Goal: Task Accomplishment & Management: Use online tool/utility

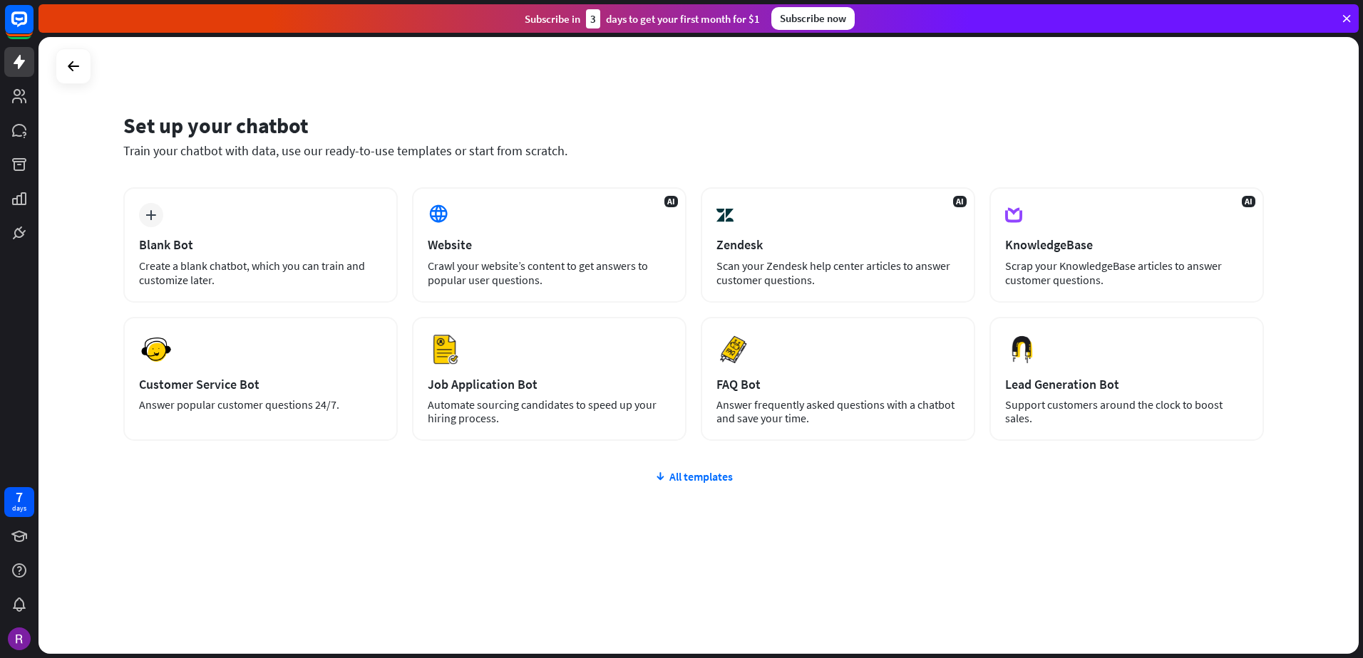
click at [378, 506] on div "plus Blank Bot Create a blank chatbot, which you can train and customize later.…" at bounding box center [693, 399] width 1140 height 425
click at [564, 508] on div "plus Blank Bot Create a blank chatbot, which you can train and customize later.…" at bounding box center [693, 399] width 1140 height 425
click at [78, 62] on icon at bounding box center [73, 66] width 17 height 17
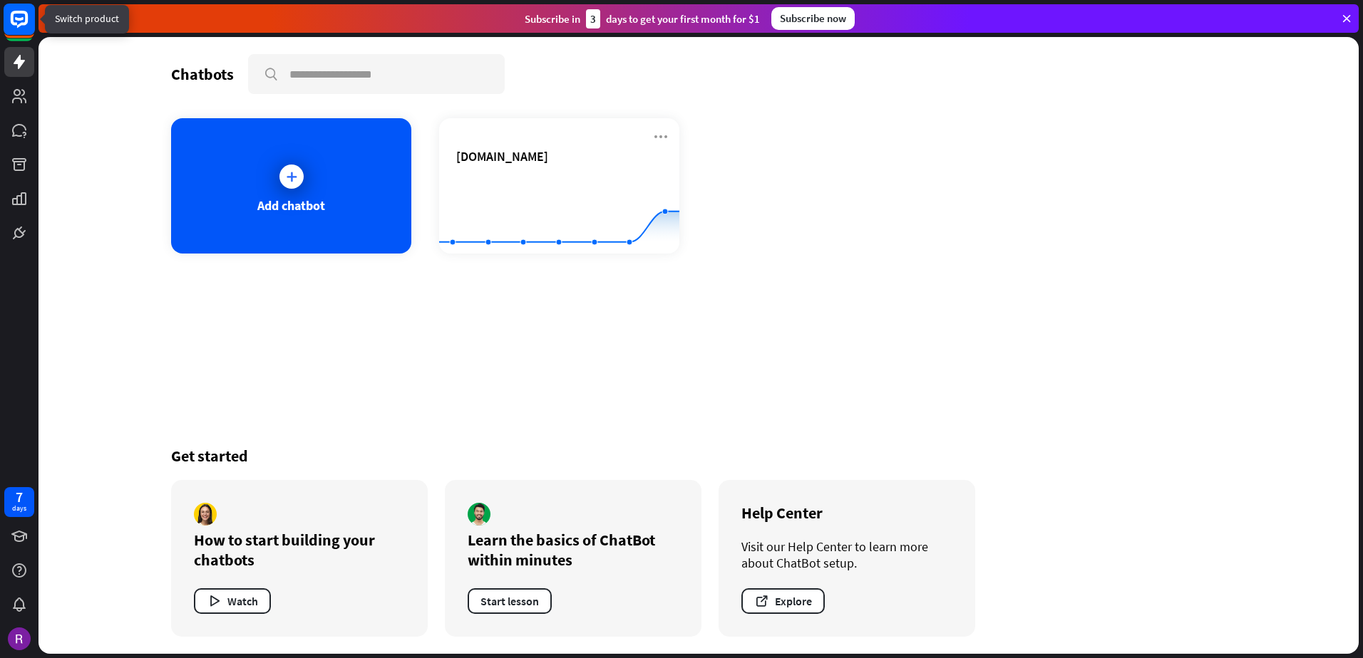
click at [15, 12] on icon at bounding box center [19, 19] width 17 height 17
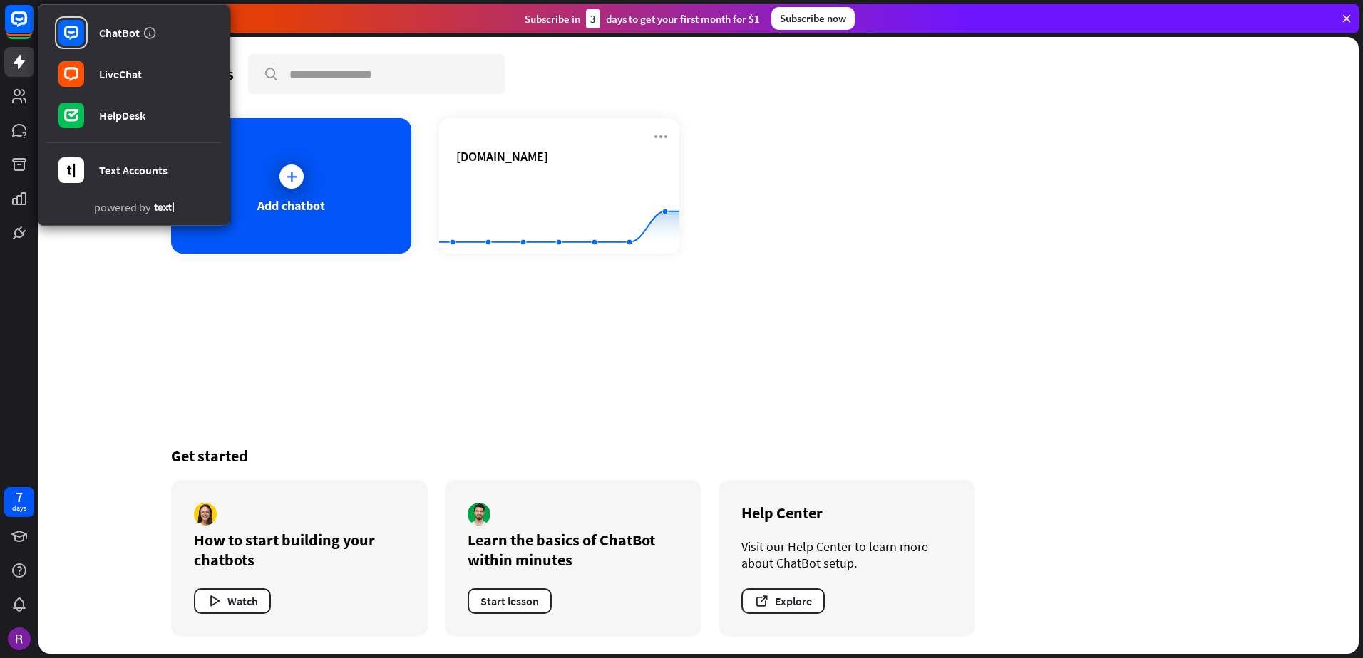
click at [91, 388] on div "Chatbots search Add chatbot [DOMAIN_NAME] Created with Highcharts 10.1.0 0 1 2 …" at bounding box center [698, 345] width 1320 height 617
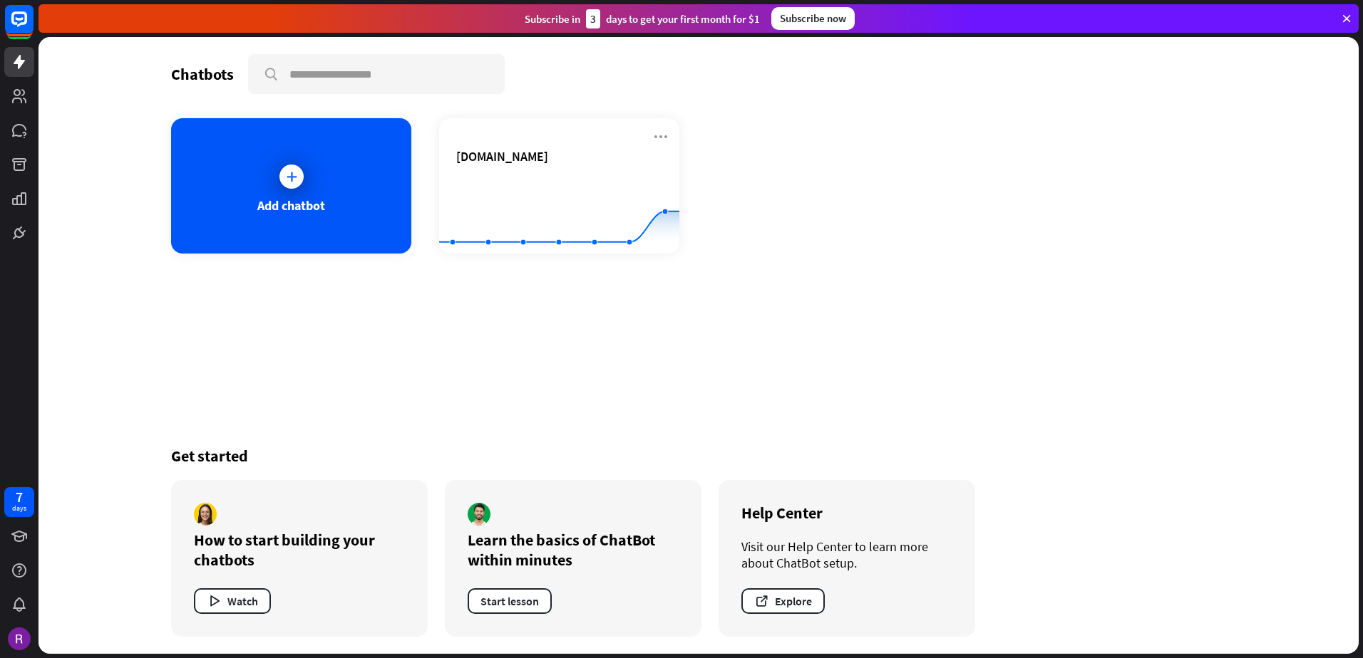
click at [153, 314] on div "Chatbots search Add chatbot [DOMAIN_NAME] Created with Highcharts 10.1.0 0 1 2 …" at bounding box center [698, 345] width 1140 height 617
click at [20, 16] on rect at bounding box center [19, 19] width 31 height 31
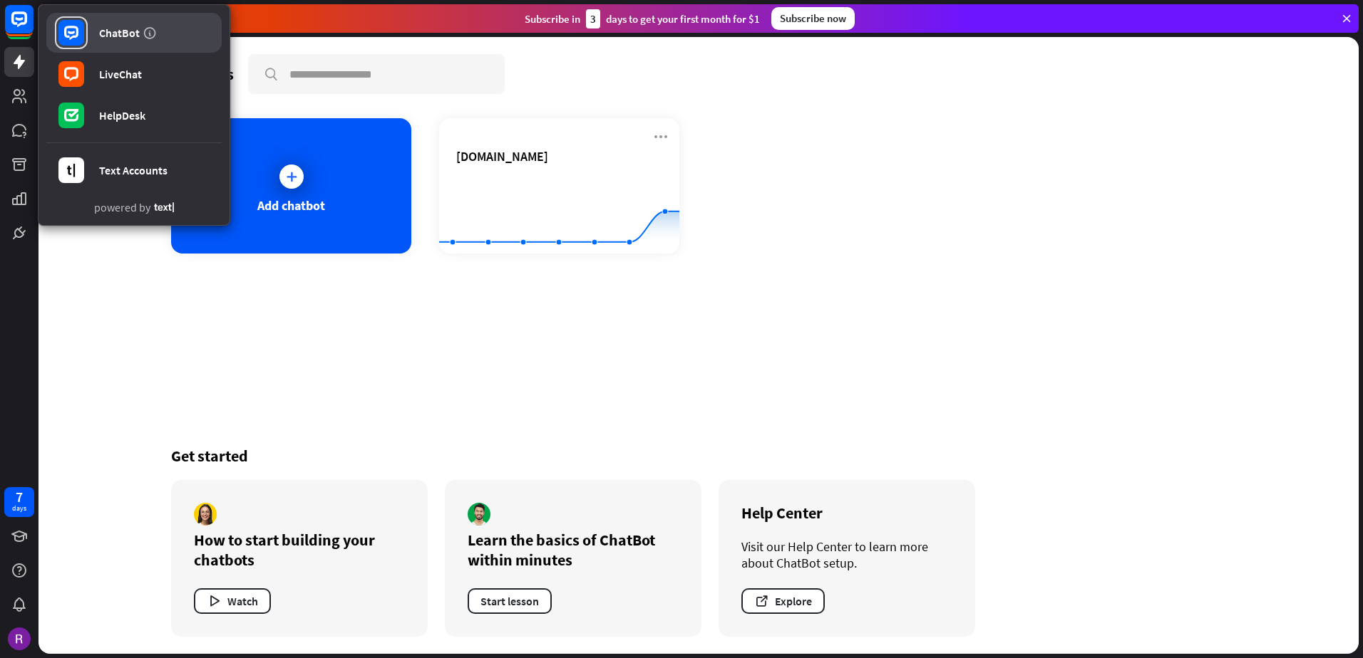
click at [118, 29] on div "ChatBot" at bounding box center [119, 33] width 41 height 14
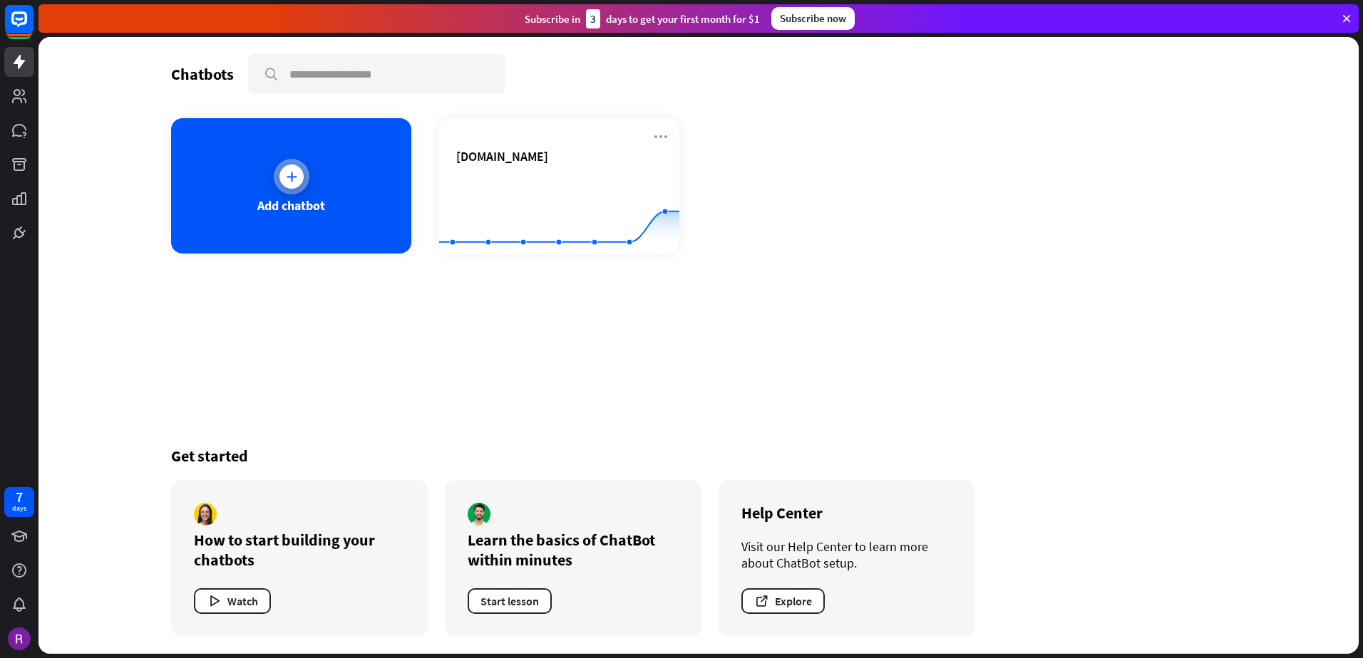
click at [296, 170] on icon at bounding box center [291, 177] width 14 height 14
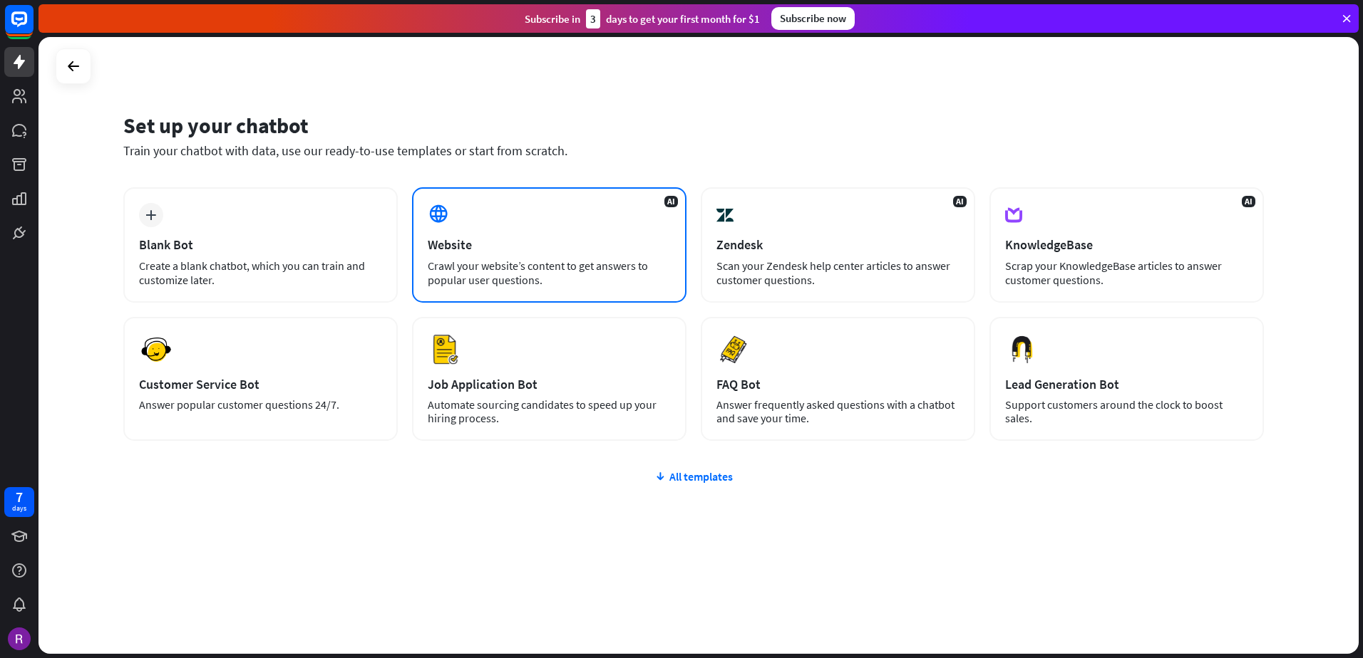
click at [463, 213] on div "AI Website Crawl your website’s content to get answers to popular user question…" at bounding box center [549, 244] width 274 height 115
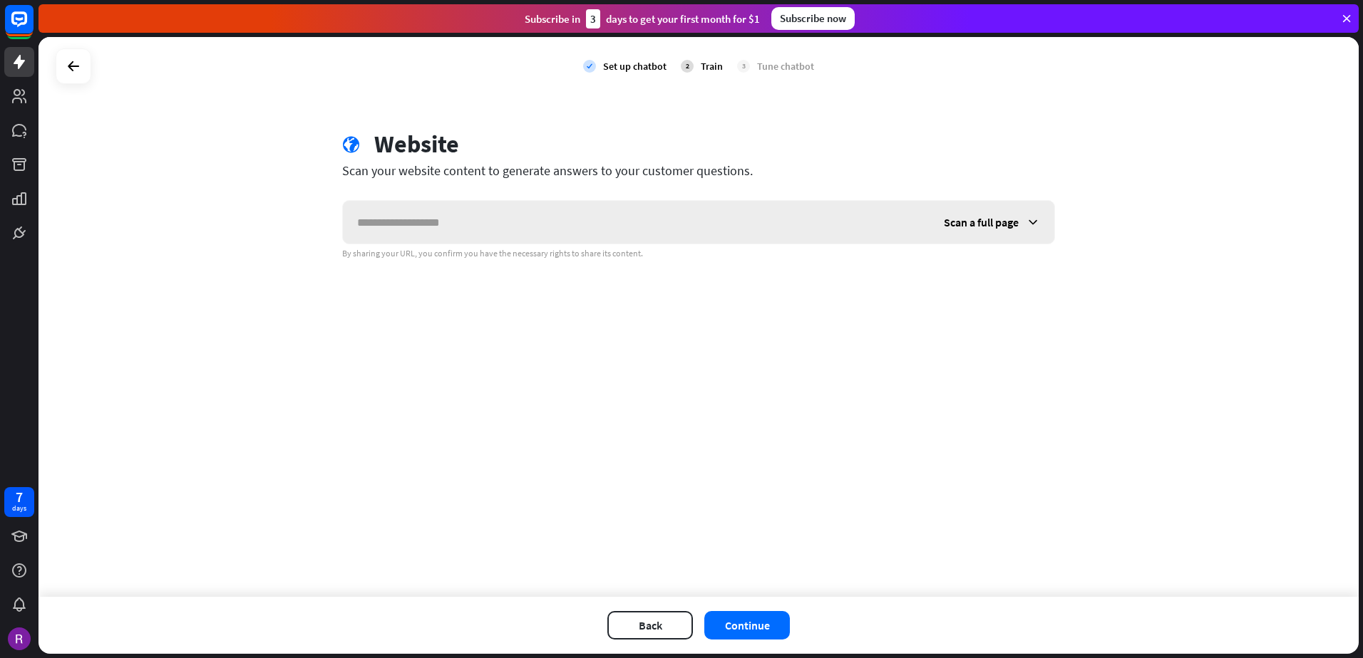
click at [1033, 216] on icon at bounding box center [1032, 222] width 14 height 14
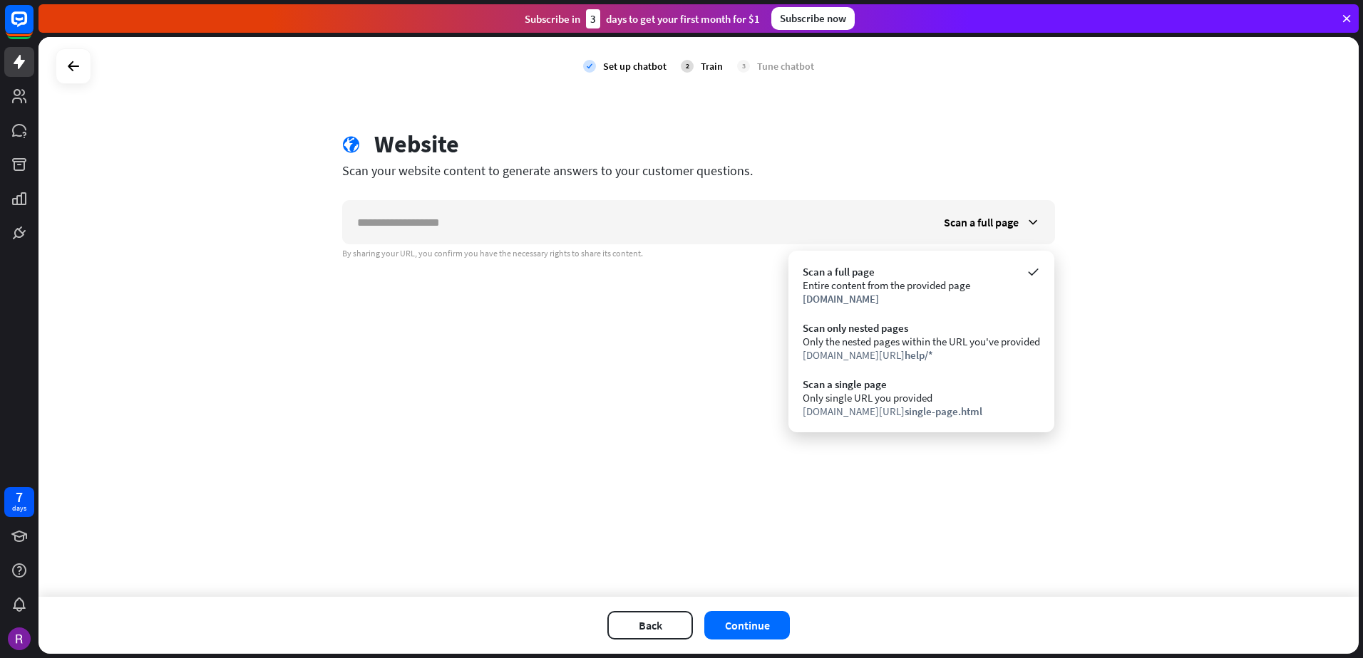
click at [1174, 266] on div "check Set up chatbot 2 Train 3 Tune chatbot globe Website Scan your website con…" at bounding box center [698, 317] width 1320 height 560
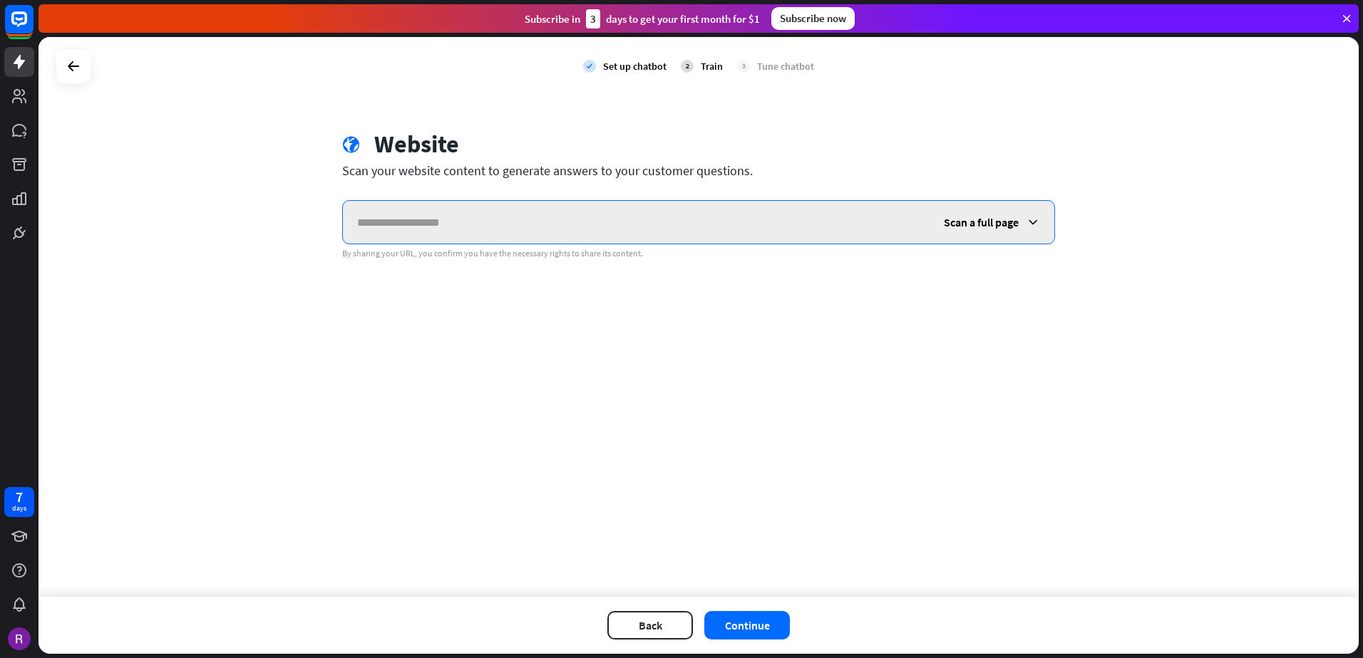
click at [651, 229] on input "text" at bounding box center [636, 222] width 587 height 43
type input "**********"
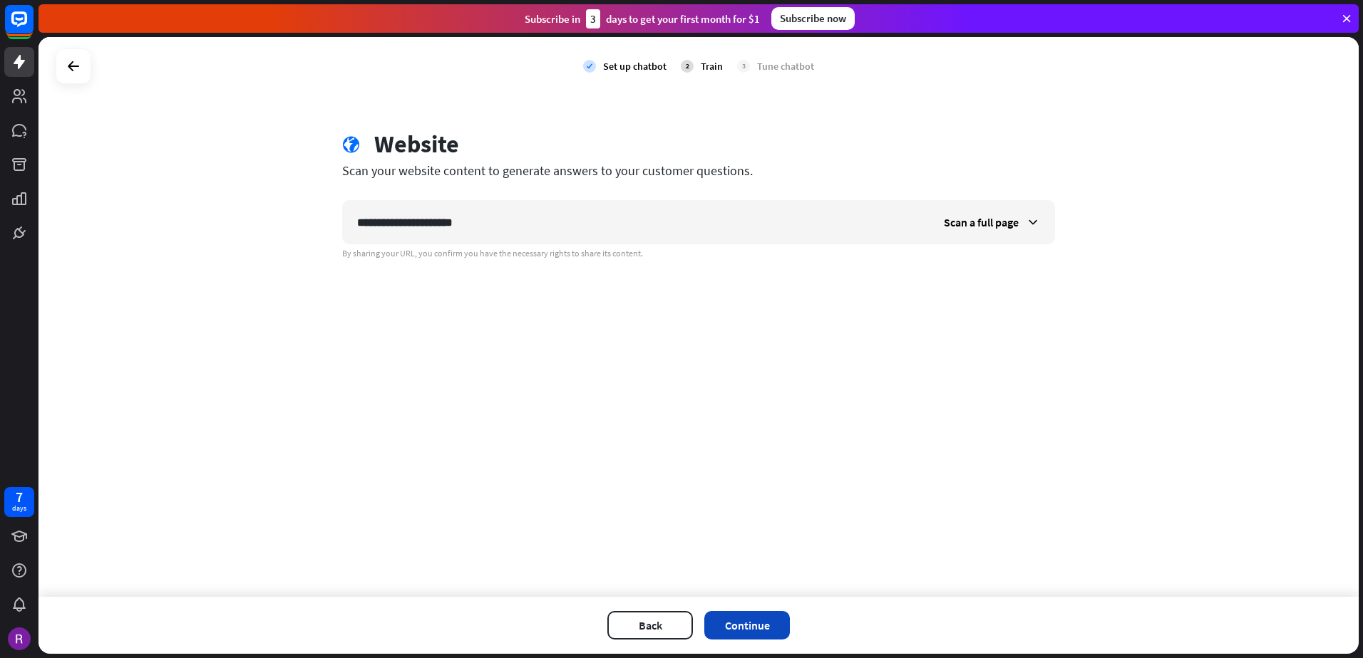
click at [750, 622] on button "Continue" at bounding box center [747, 625] width 86 height 29
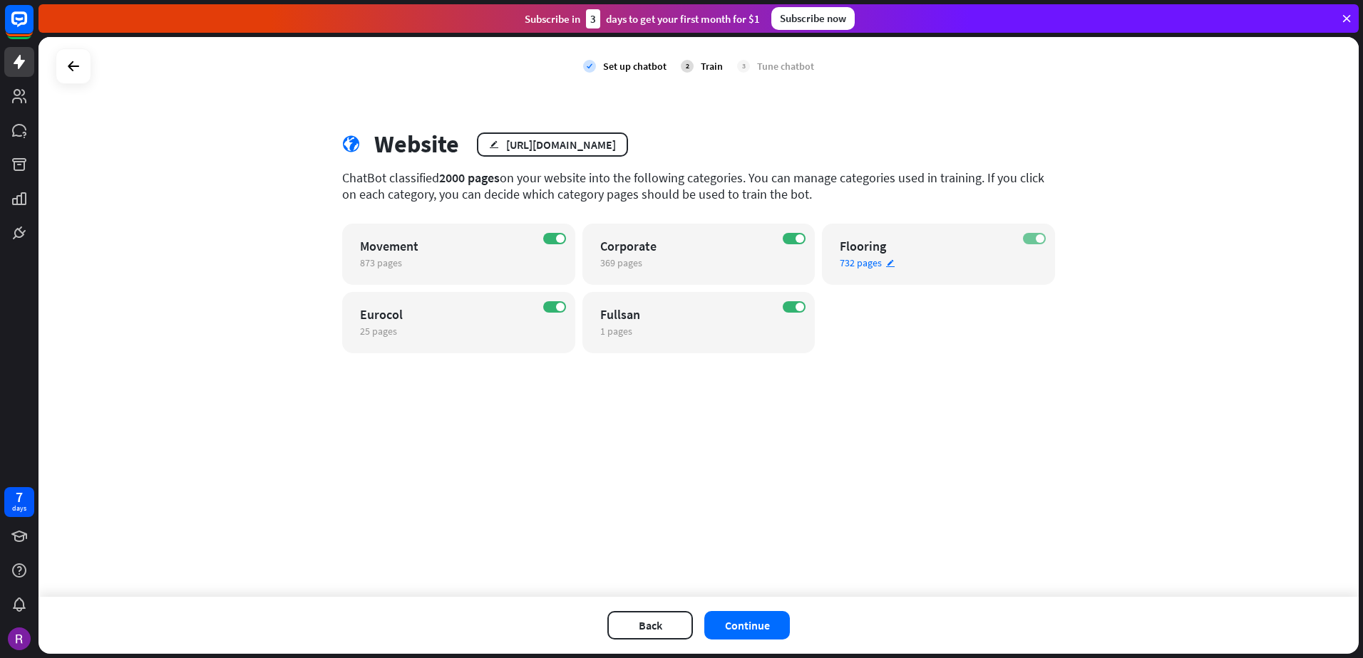
click at [1034, 239] on label "ON" at bounding box center [1034, 238] width 23 height 11
click at [797, 240] on span at bounding box center [799, 238] width 9 height 9
click at [790, 306] on label "ON" at bounding box center [793, 306] width 23 height 11
click at [560, 301] on div "ON Eurocol 25 pages edit" at bounding box center [458, 322] width 233 height 61
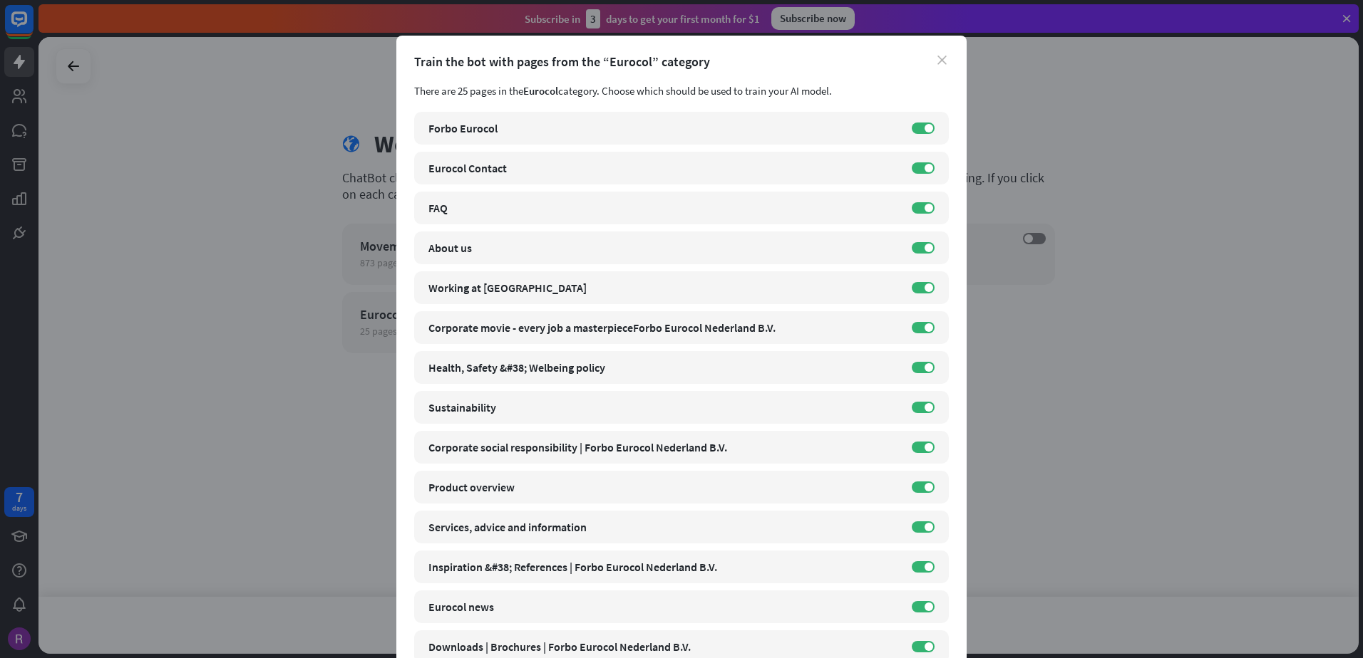
click at [937, 61] on icon "close" at bounding box center [941, 60] width 9 height 9
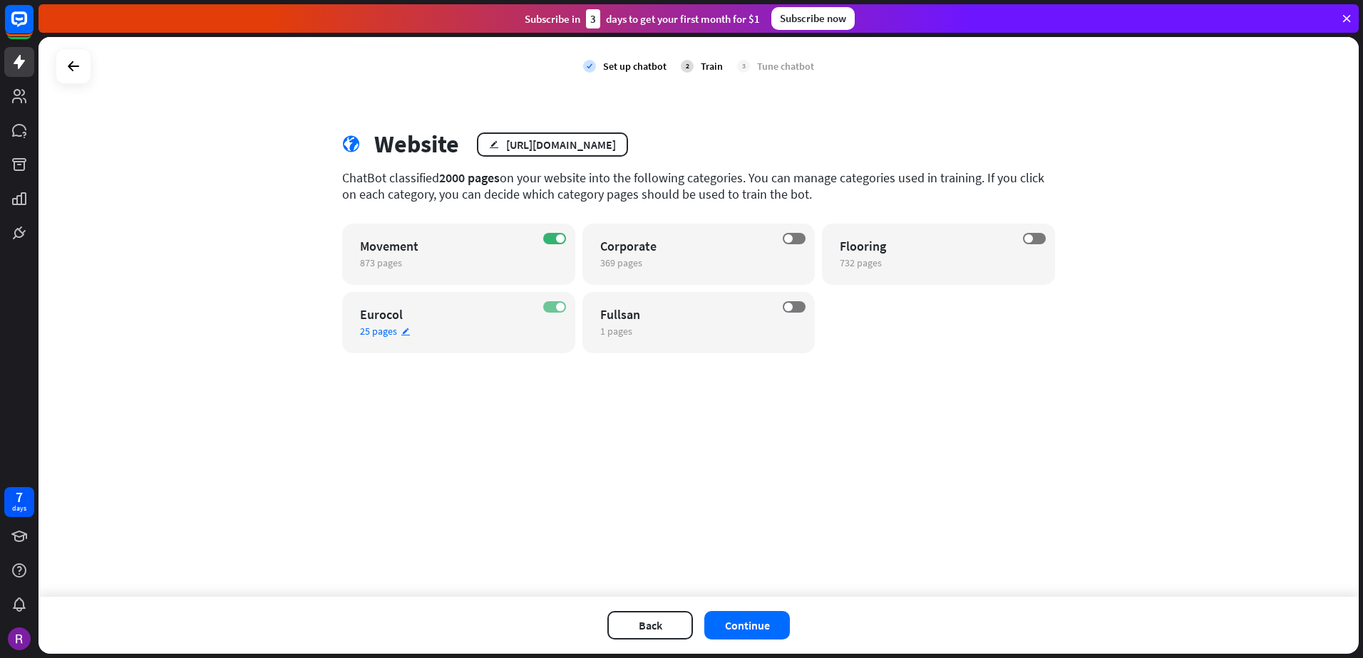
click at [554, 306] on label "ON" at bounding box center [554, 306] width 23 height 11
click at [761, 623] on button "Continue" at bounding box center [747, 625] width 86 height 29
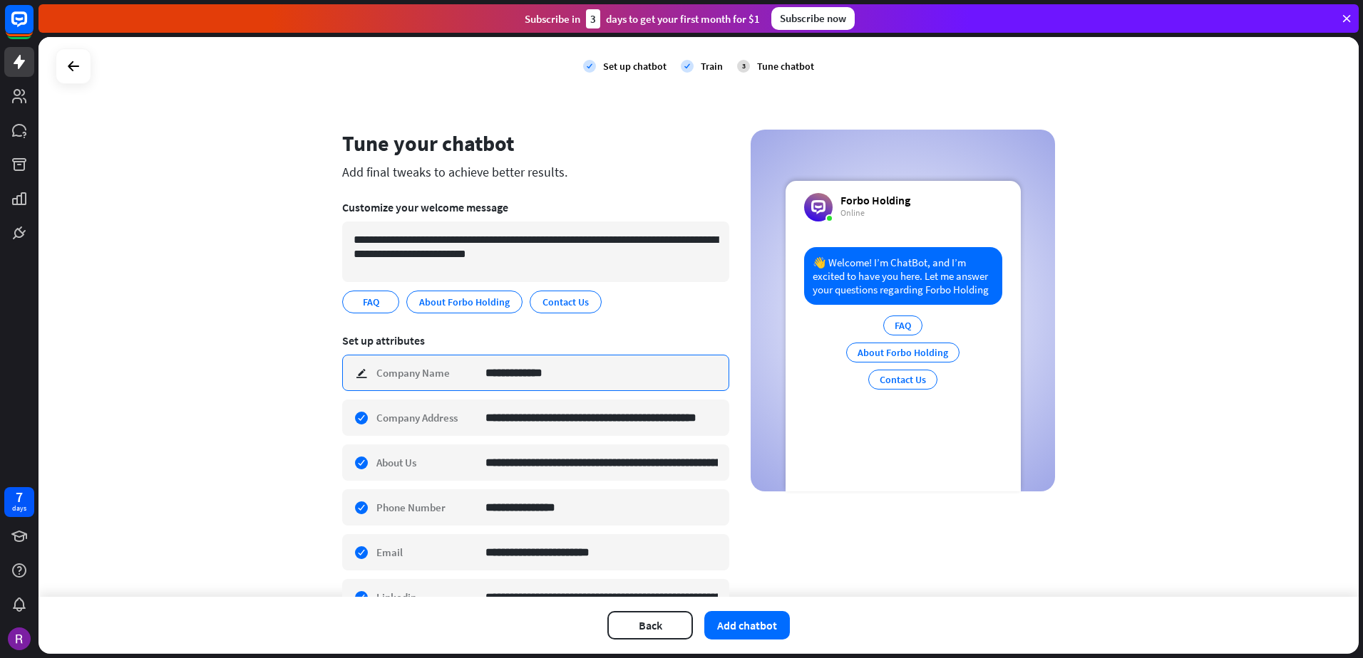
click at [557, 373] on input "**********" at bounding box center [601, 373] width 232 height 35
type input "**********"
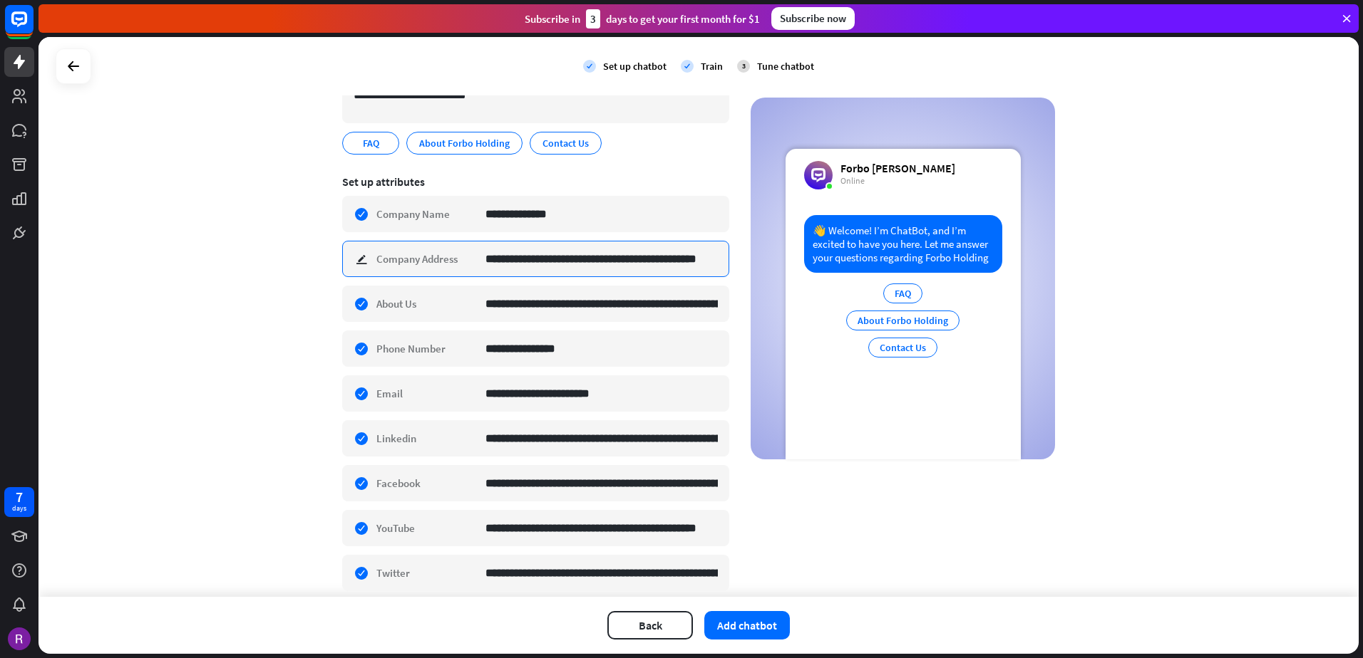
scroll to position [214, 0]
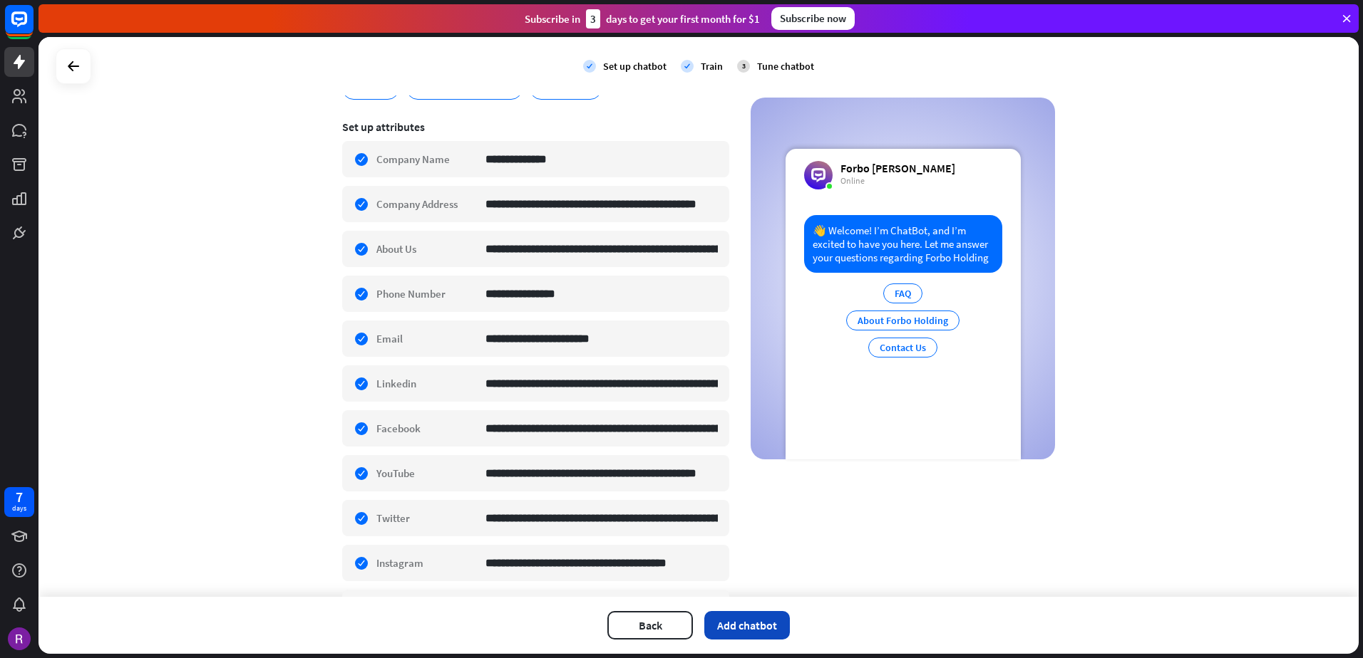
click at [763, 627] on button "Add chatbot" at bounding box center [747, 625] width 86 height 29
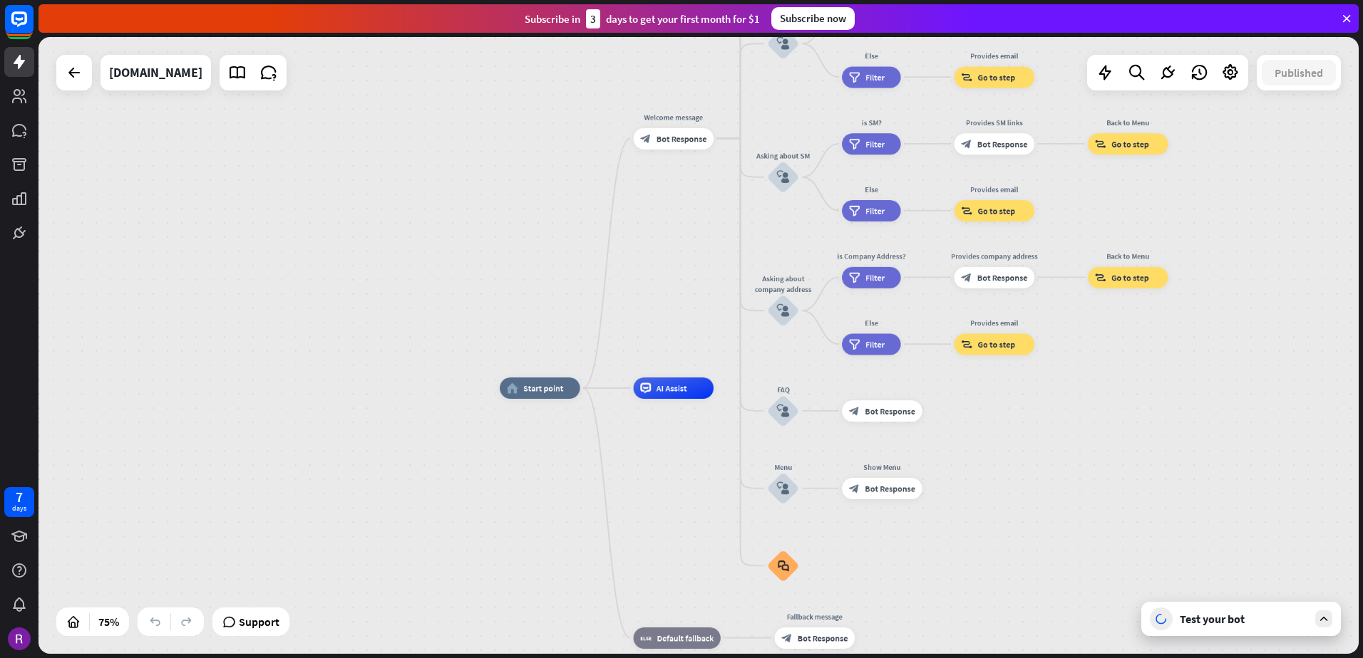
click at [1226, 618] on div "Test your bot" at bounding box center [1243, 619] width 128 height 14
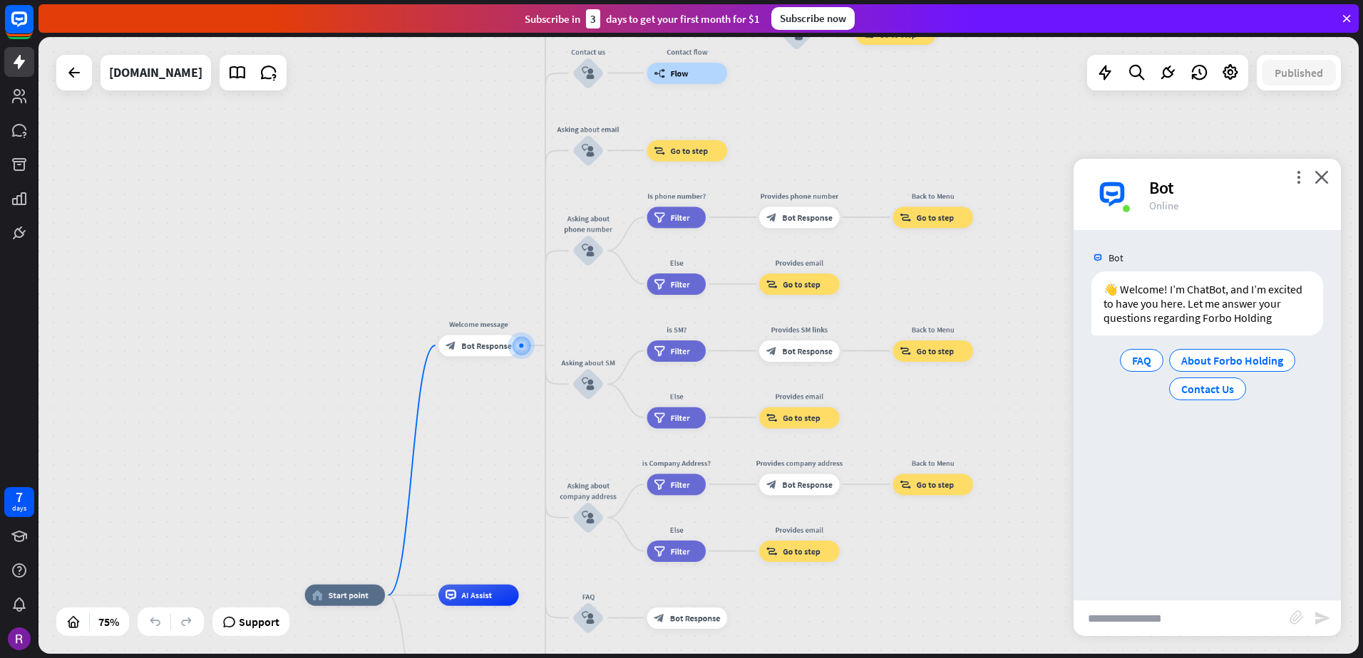
click at [1151, 611] on input "text" at bounding box center [1181, 619] width 216 height 36
type input "*********"
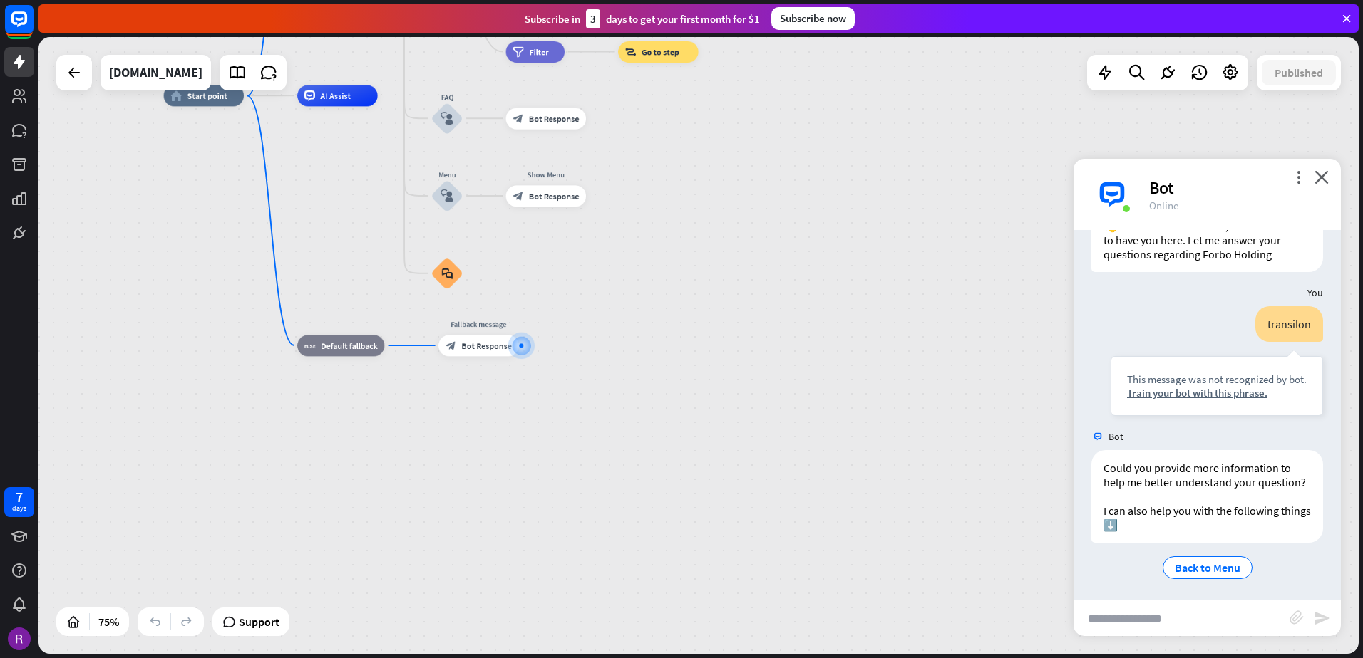
scroll to position [81, 0]
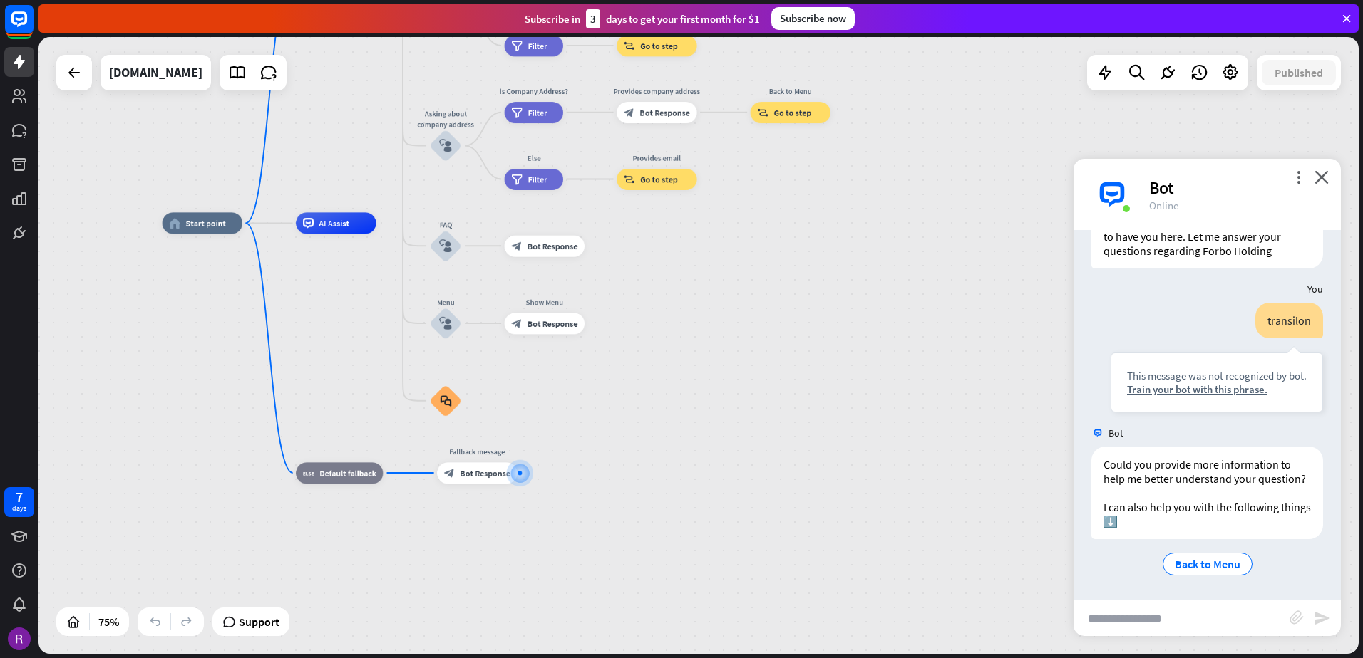
drag, startPoint x: 832, startPoint y: 397, endPoint x: 810, endPoint y: 624, distance: 228.4
click at [810, 624] on div "home_2 Start point Welcome message block_bot_response Bot Response About us blo…" at bounding box center [657, 454] width 990 height 463
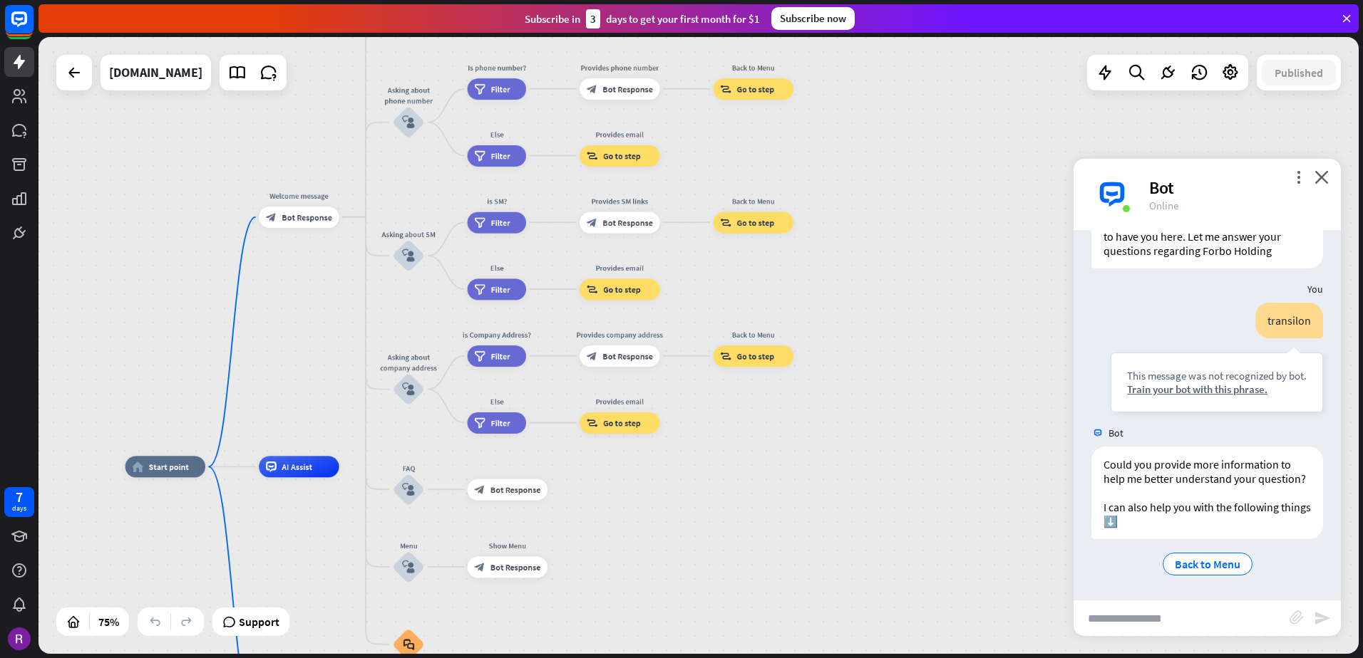
drag, startPoint x: 830, startPoint y: 513, endPoint x: 819, endPoint y: 603, distance: 90.5
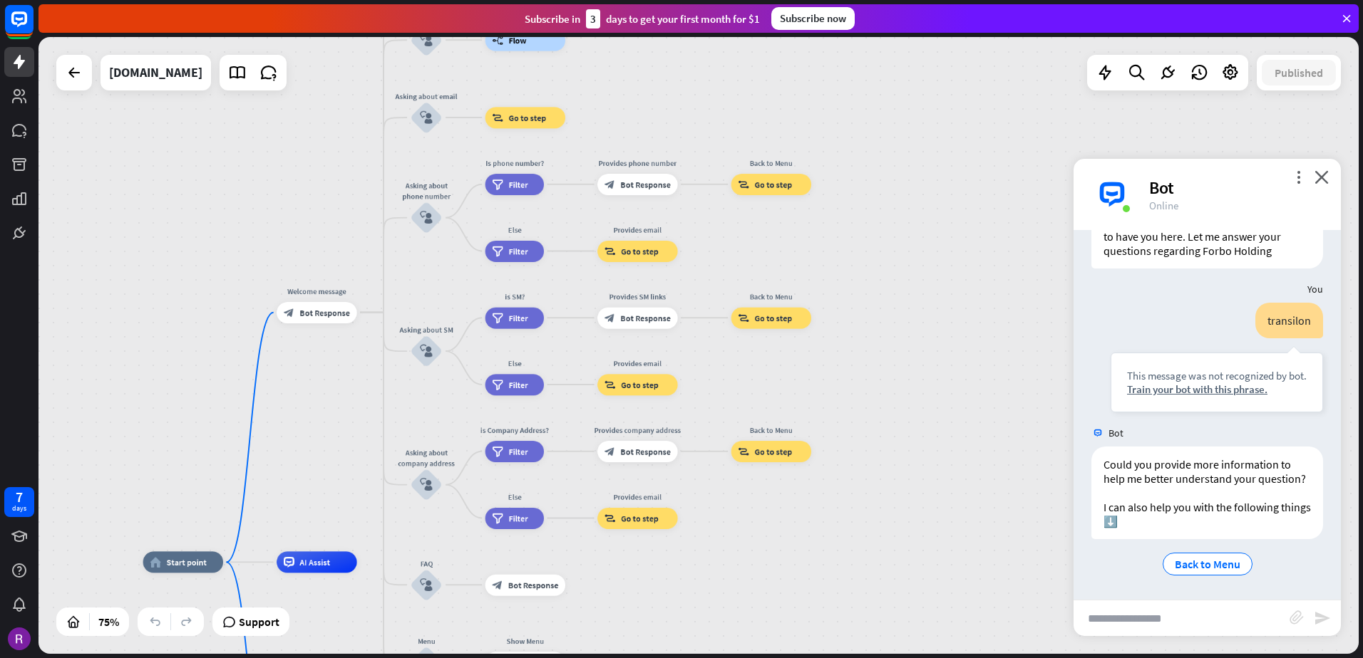
drag, startPoint x: 889, startPoint y: 401, endPoint x: 908, endPoint y: 487, distance: 88.9
click at [908, 488] on div "home_2 Start point Welcome message block_bot_response Bot Response About us blo…" at bounding box center [698, 345] width 1320 height 617
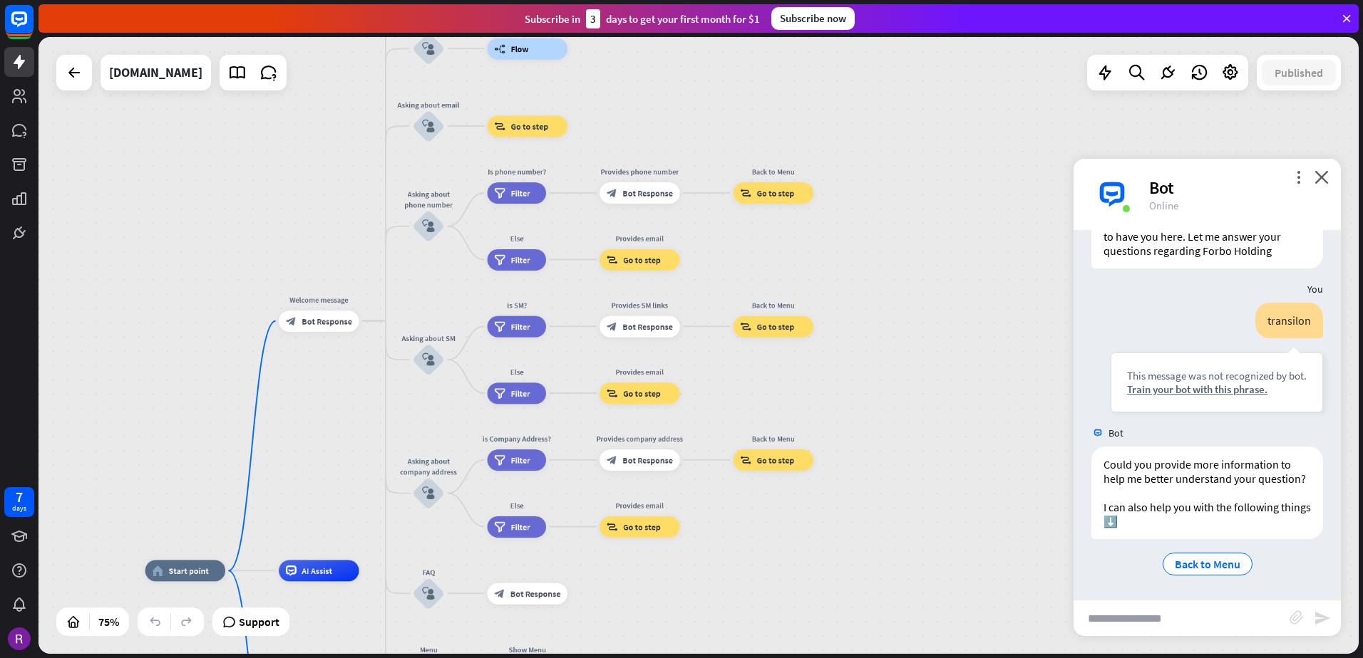
click at [1179, 629] on input "text" at bounding box center [1181, 619] width 216 height 36
type input "**********"
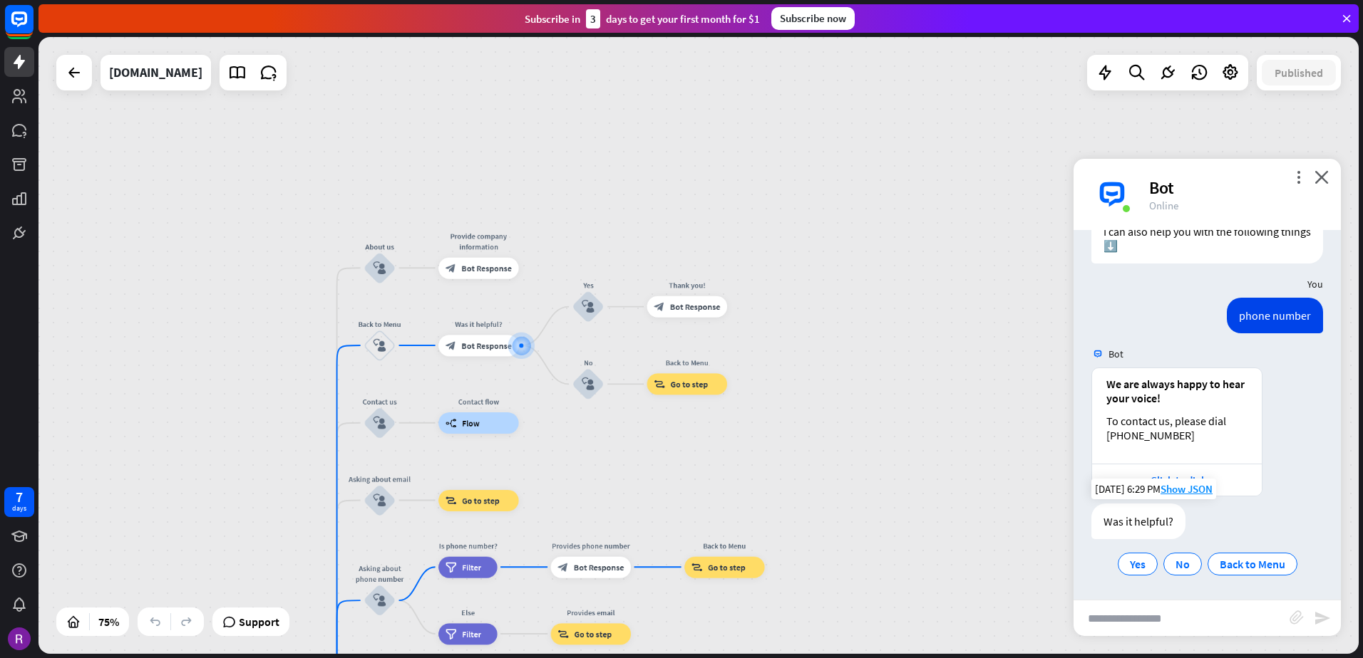
scroll to position [357, 0]
click at [1149, 615] on input "text" at bounding box center [1181, 619] width 216 height 36
type input "**********"
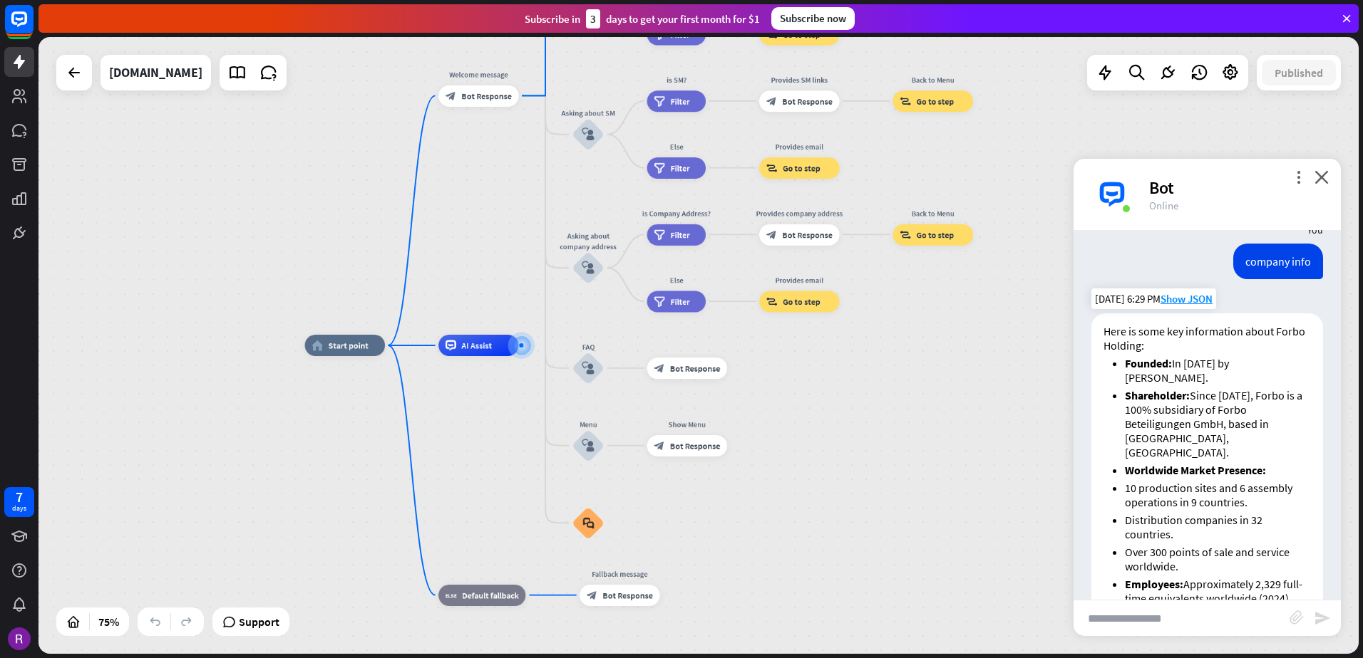
scroll to position [670, 0]
click at [1198, 624] on input "text" at bounding box center [1181, 619] width 216 height 36
type input "********"
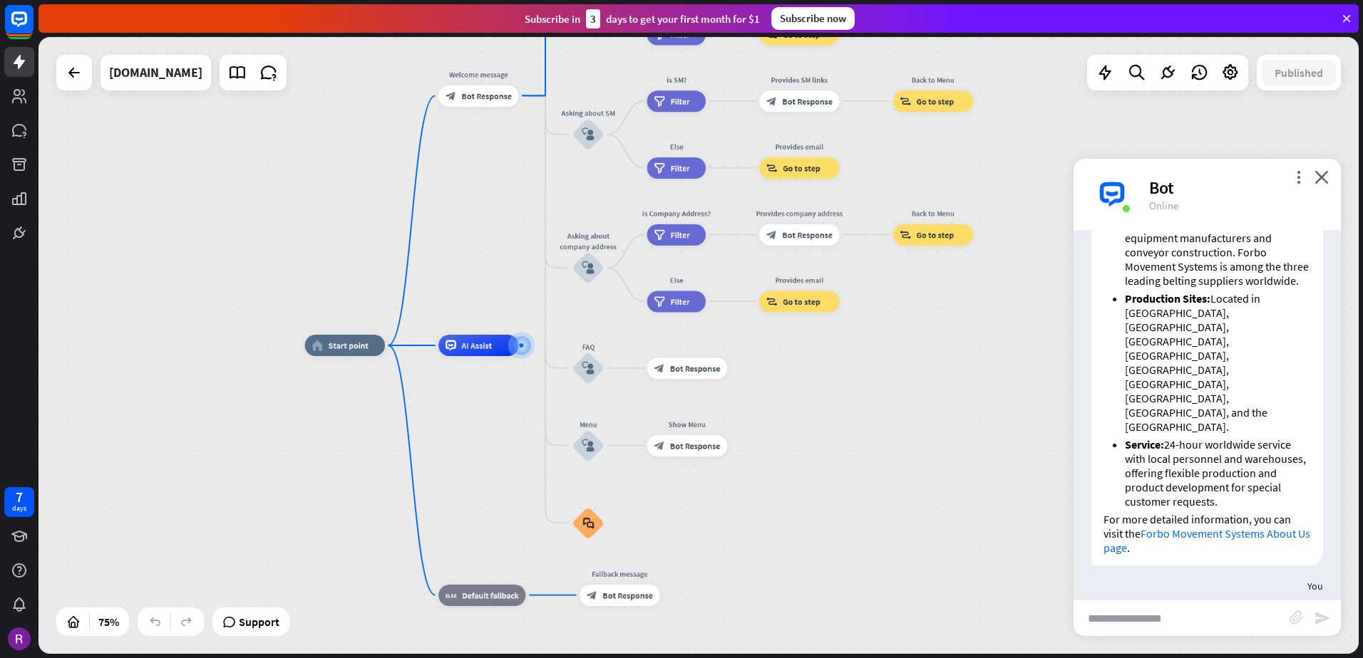
scroll to position [1876, 0]
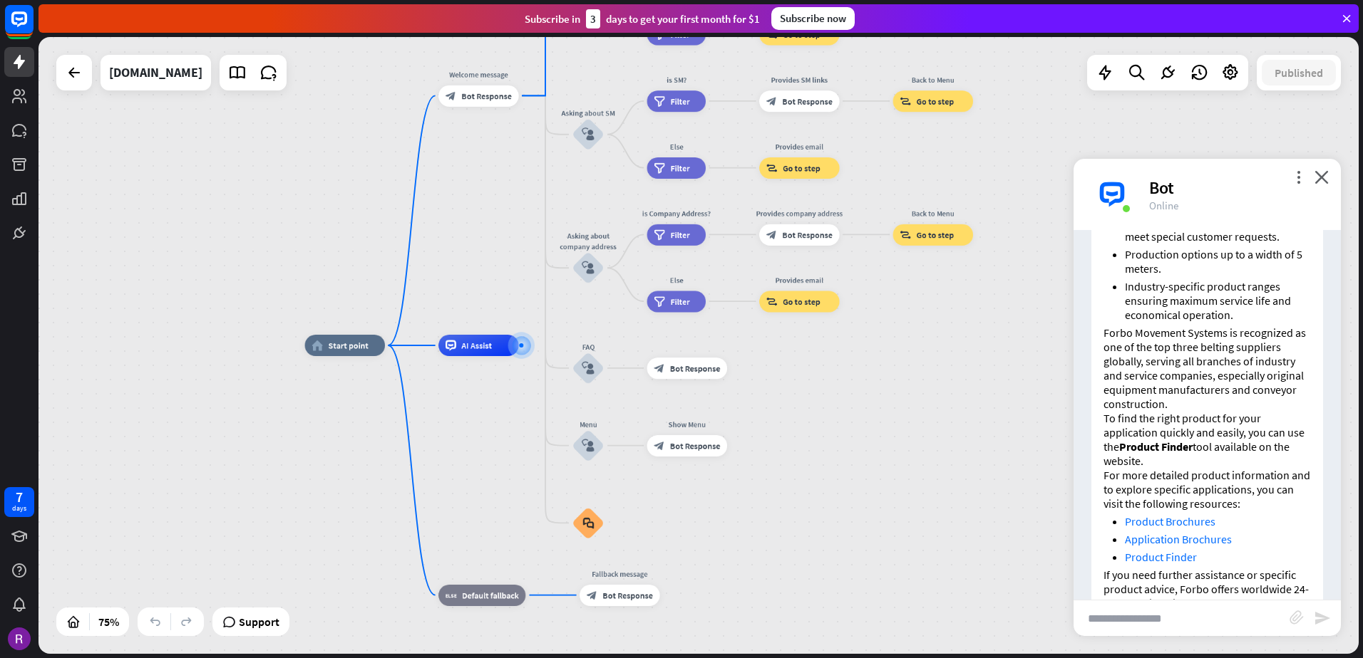
click at [1202, 607] on input "text" at bounding box center [1181, 619] width 216 height 36
type input "**********"
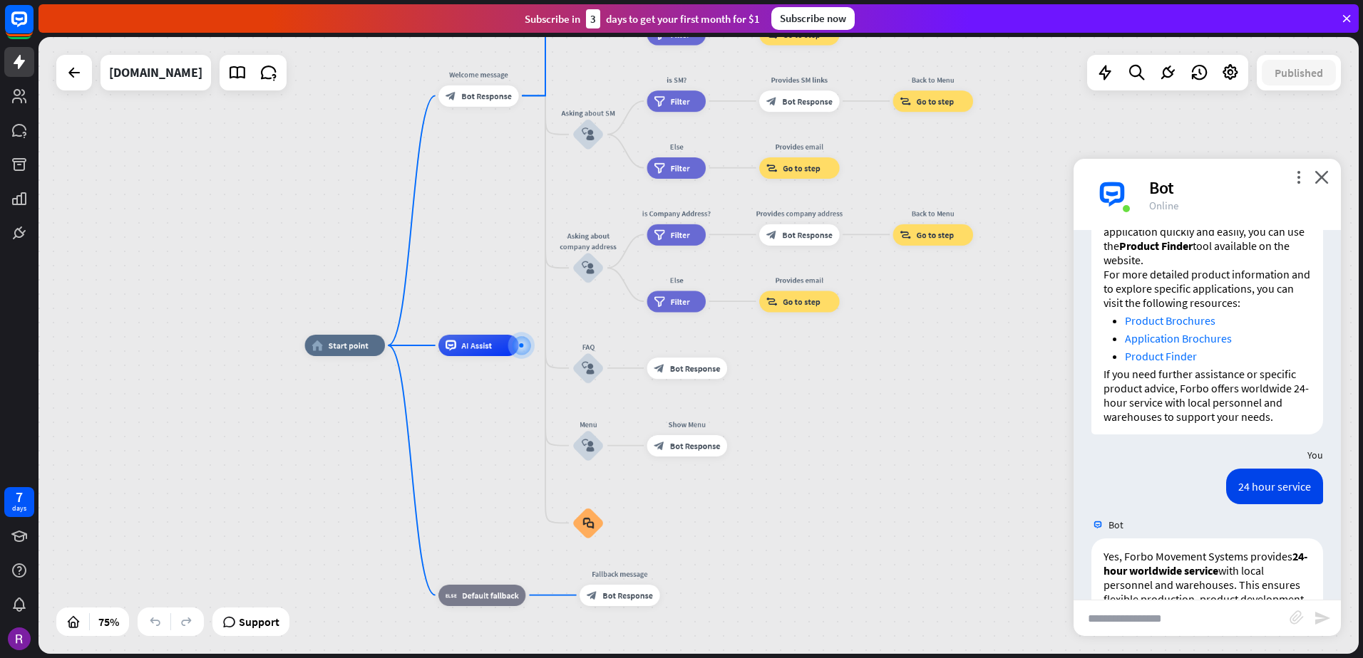
scroll to position [2116, 0]
